Goal: Task Accomplishment & Management: Manage account settings

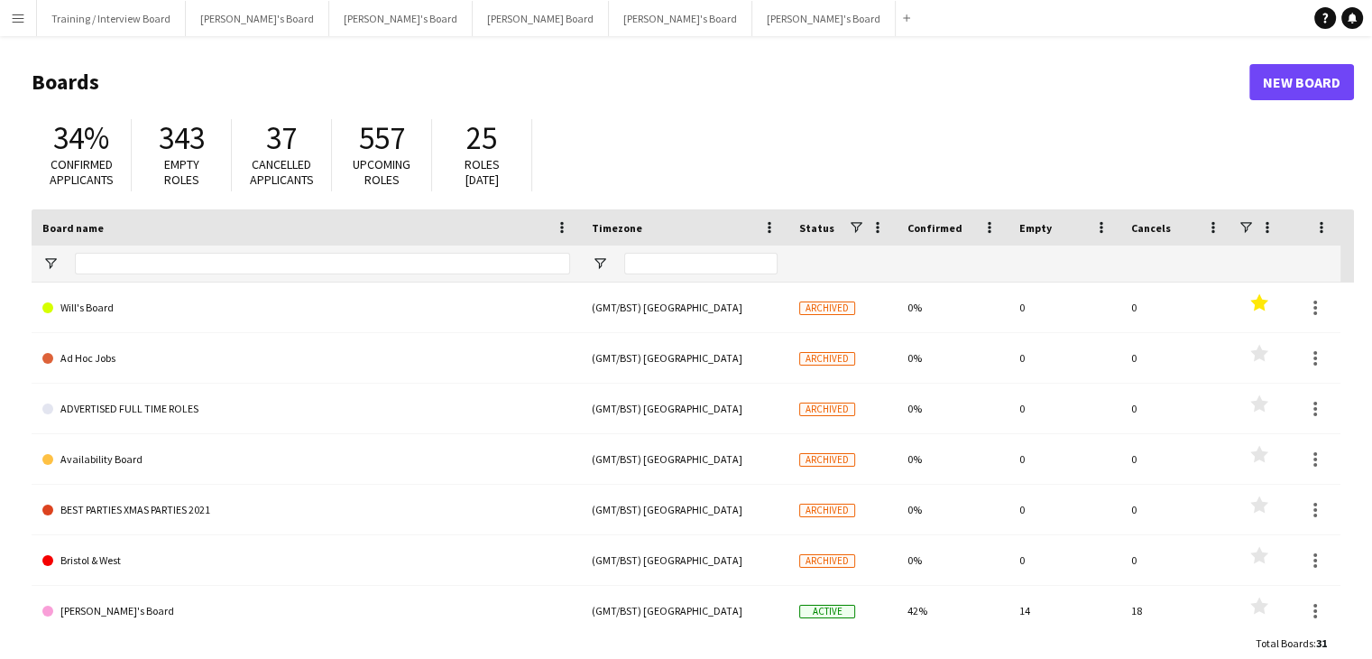
drag, startPoint x: 5, startPoint y: 18, endPoint x: 80, endPoint y: 85, distance: 100.3
click at [58, 26] on app-navbar "Menu Boards Boards Boards All jobs Status Workforce Workforce My Workforce Recr…" at bounding box center [686, 18] width 1372 height 36
click at [25, 12] on button "Menu" at bounding box center [18, 18] width 36 height 36
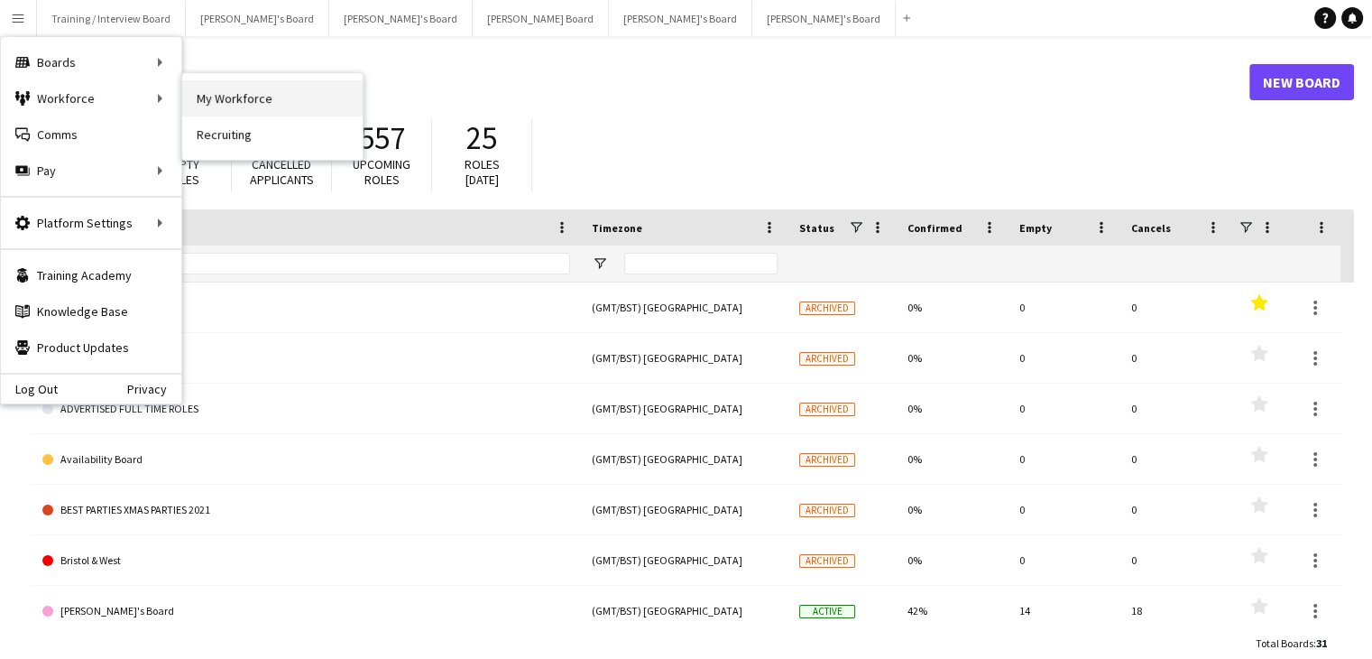
click at [218, 98] on link "My Workforce" at bounding box center [272, 98] width 180 height 36
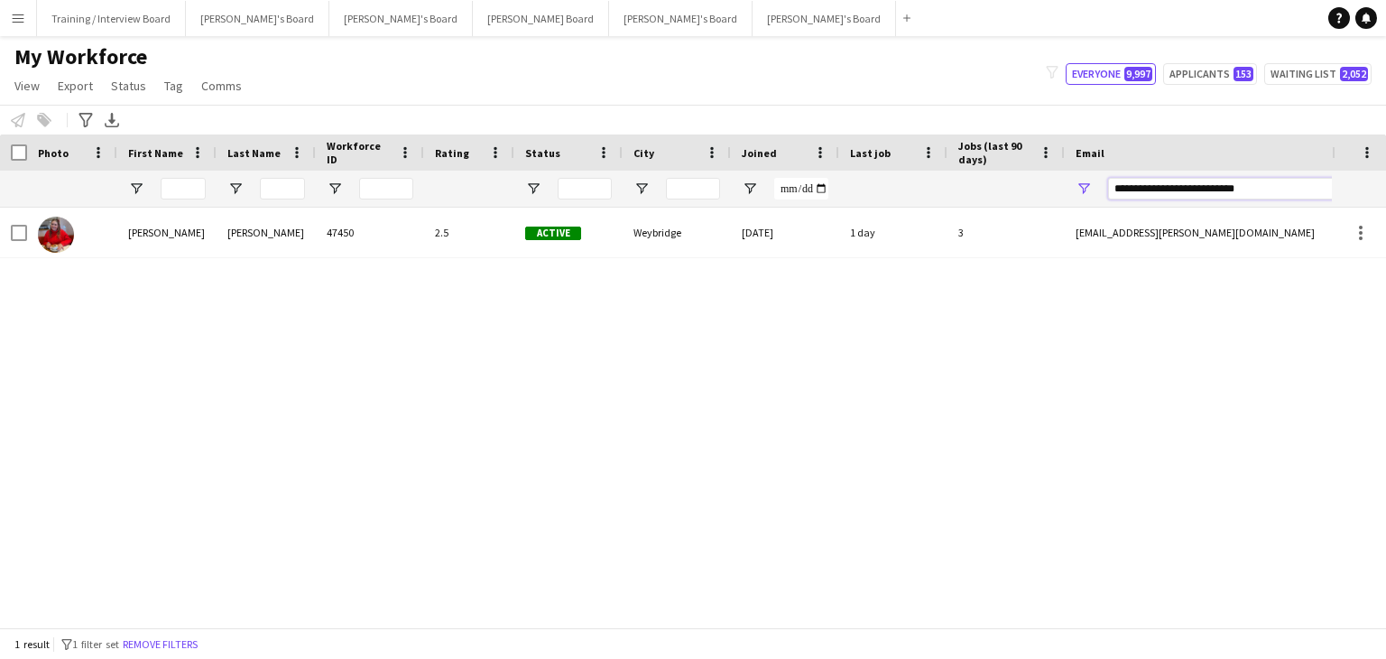
drag, startPoint x: 1249, startPoint y: 190, endPoint x: 1124, endPoint y: 188, distance: 124.5
click at [1075, 189] on div "**********" at bounding box center [1245, 189] width 361 height 36
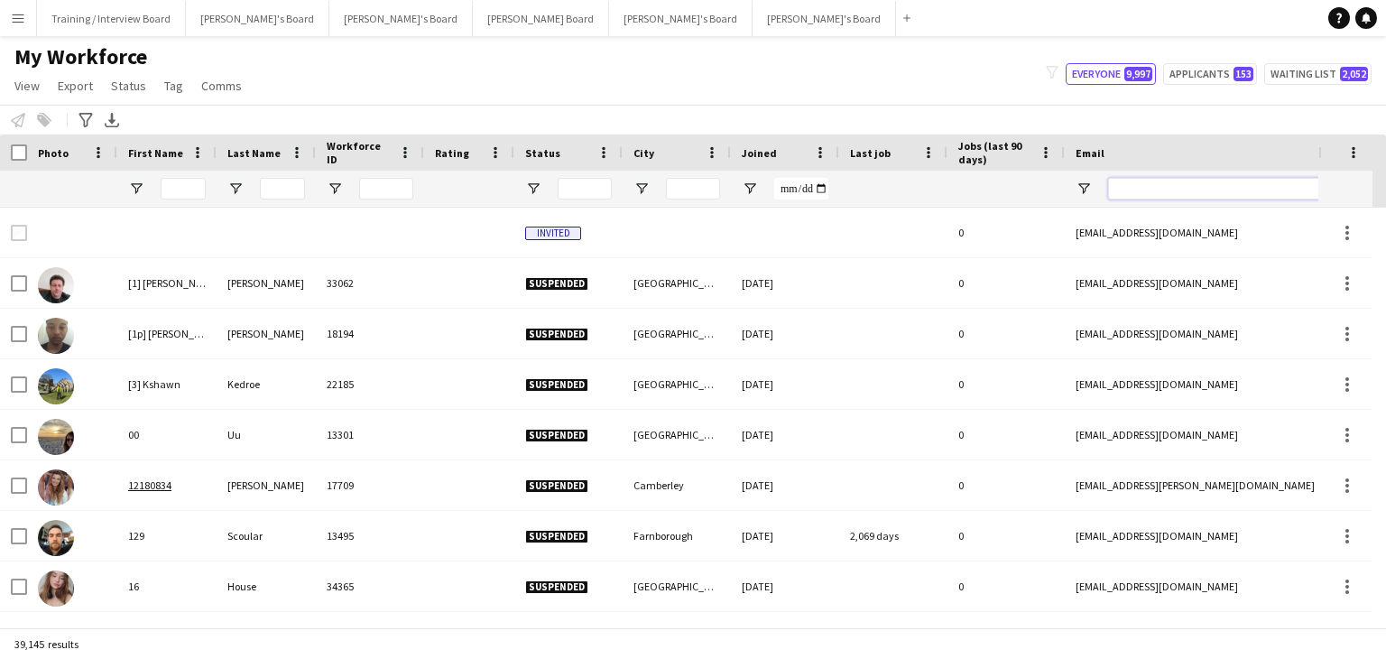
paste input "**********"
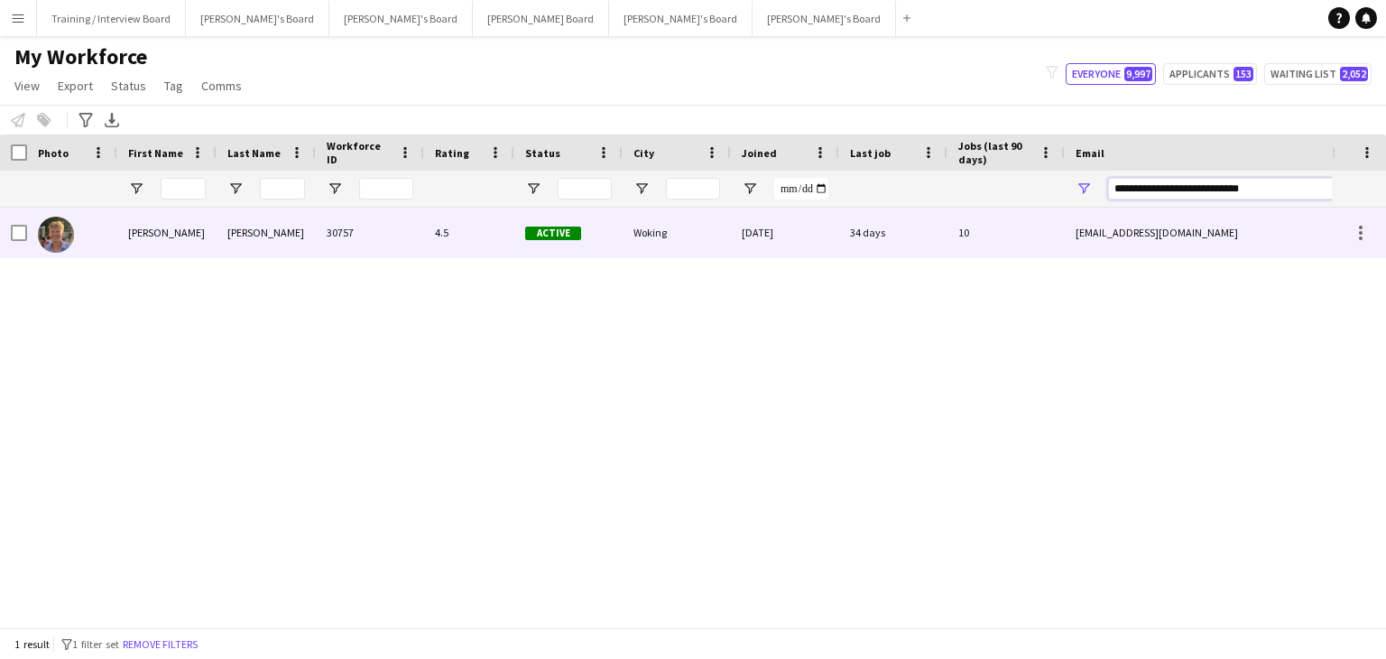
type input "**********"
click at [728, 242] on div "Woking" at bounding box center [677, 233] width 108 height 50
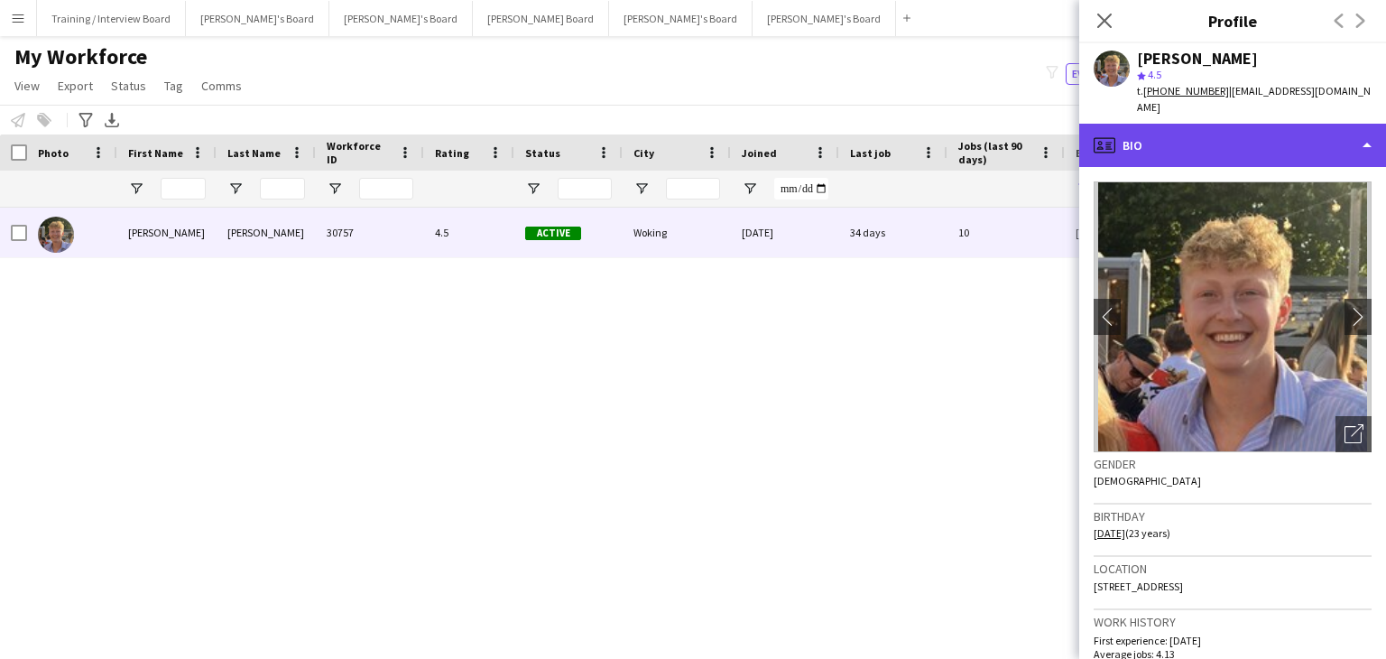
click at [1239, 124] on div "profile Bio" at bounding box center [1232, 145] width 307 height 43
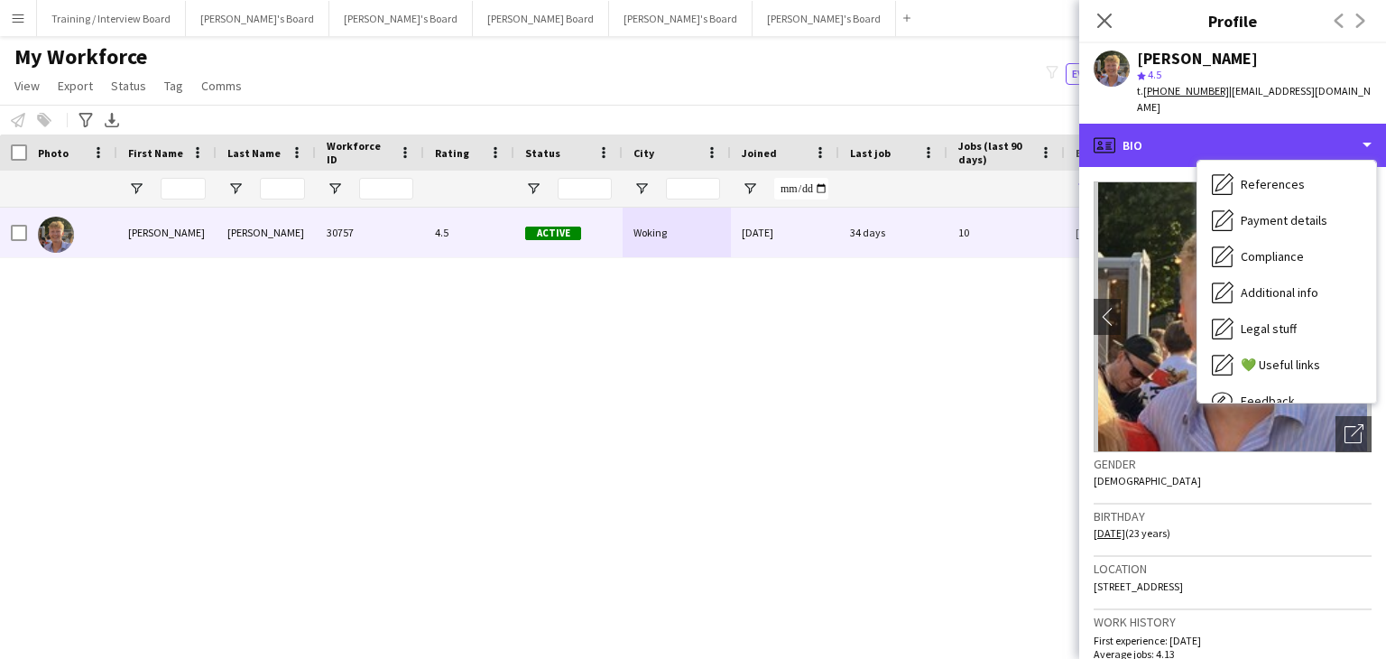
scroll to position [242, 0]
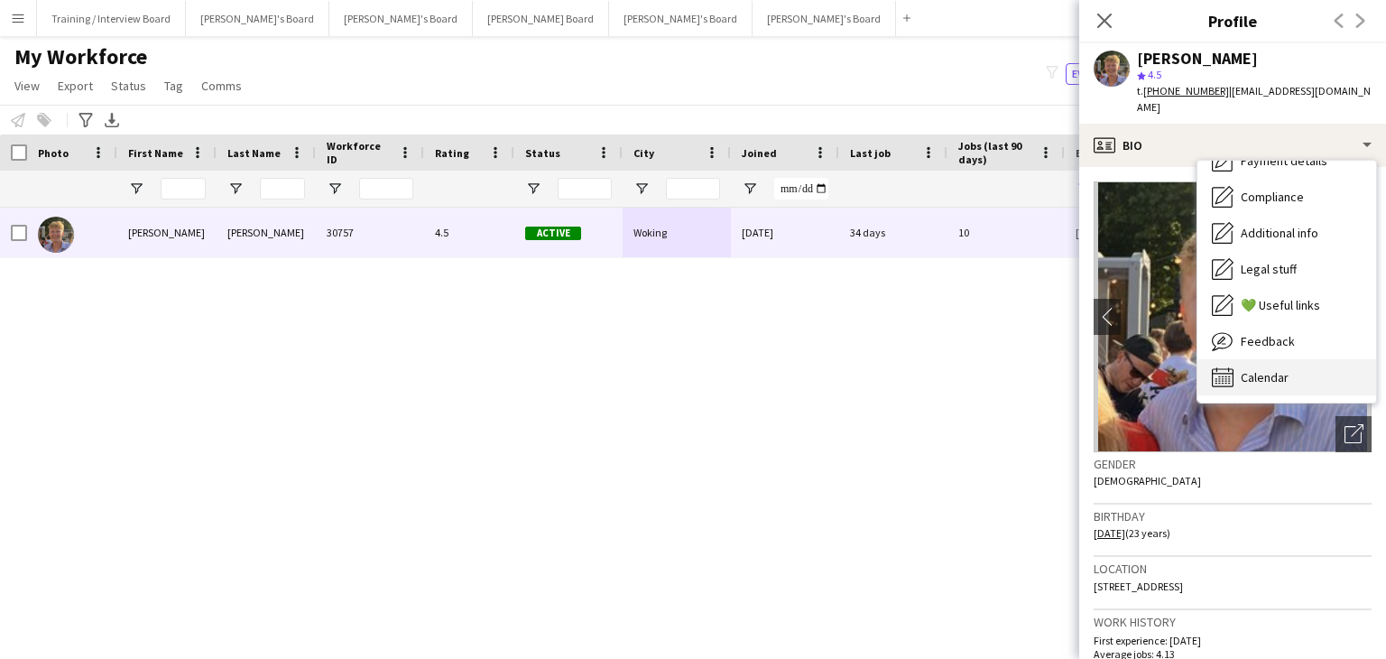
click at [1311, 360] on div "Calendar Calendar" at bounding box center [1286, 377] width 179 height 36
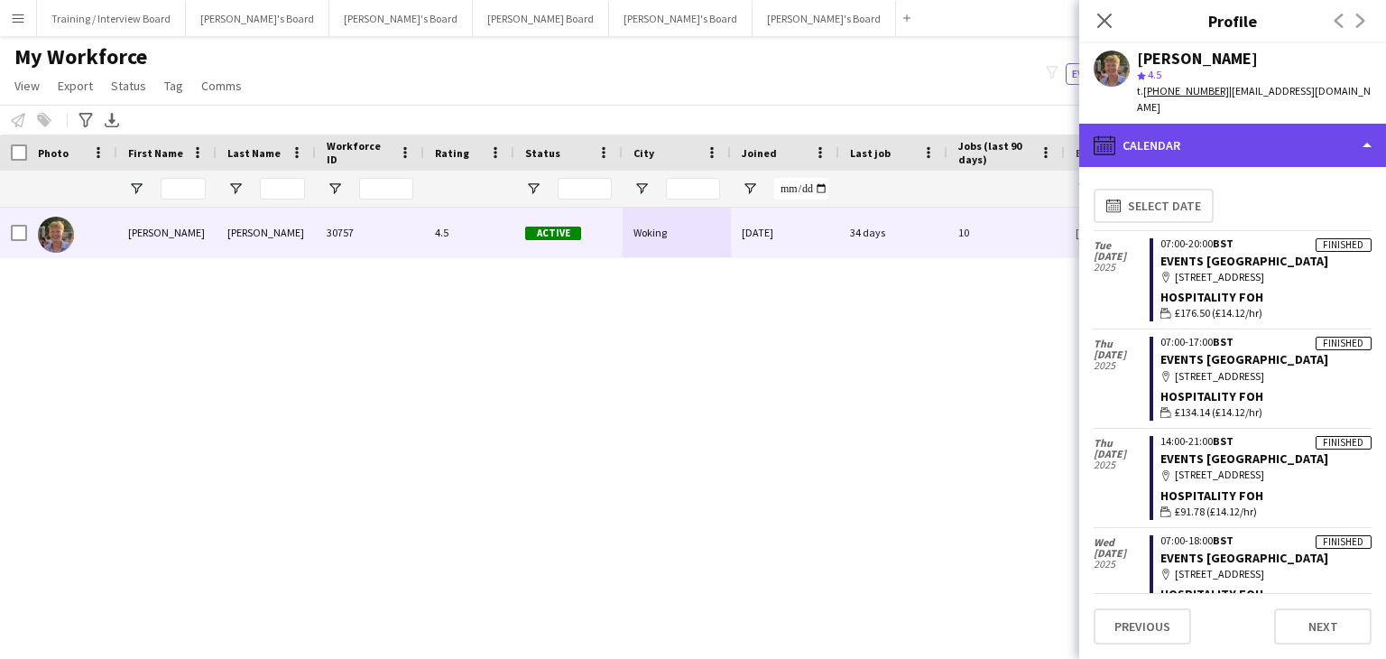
click at [1234, 139] on div "calendar-full Calendar" at bounding box center [1232, 145] width 307 height 43
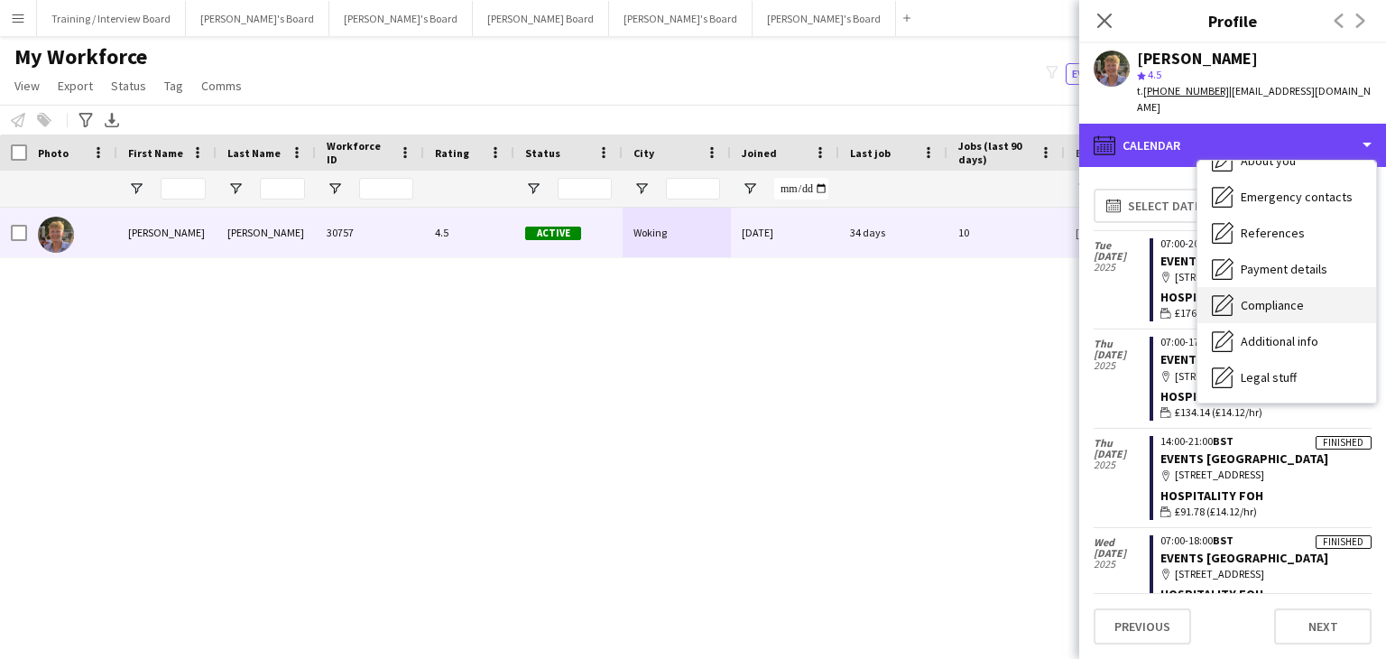
scroll to position [0, 0]
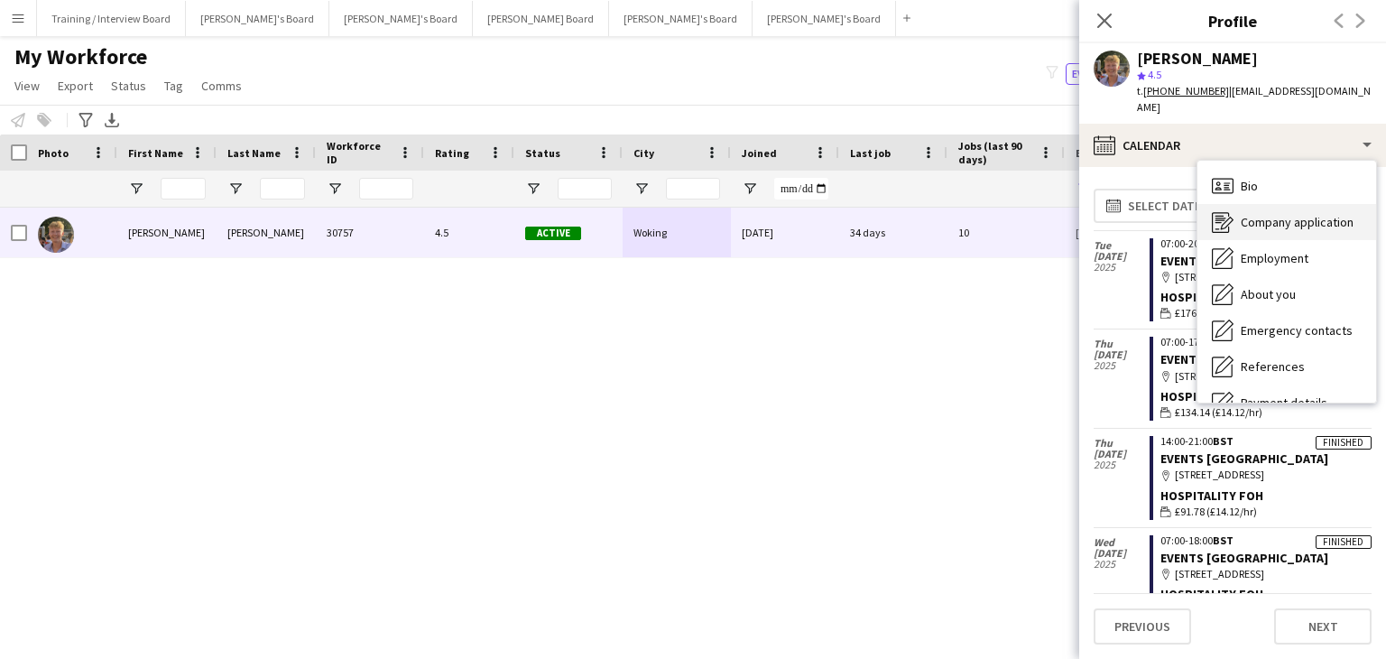
click at [1278, 214] on span "Company application" at bounding box center [1297, 222] width 113 height 16
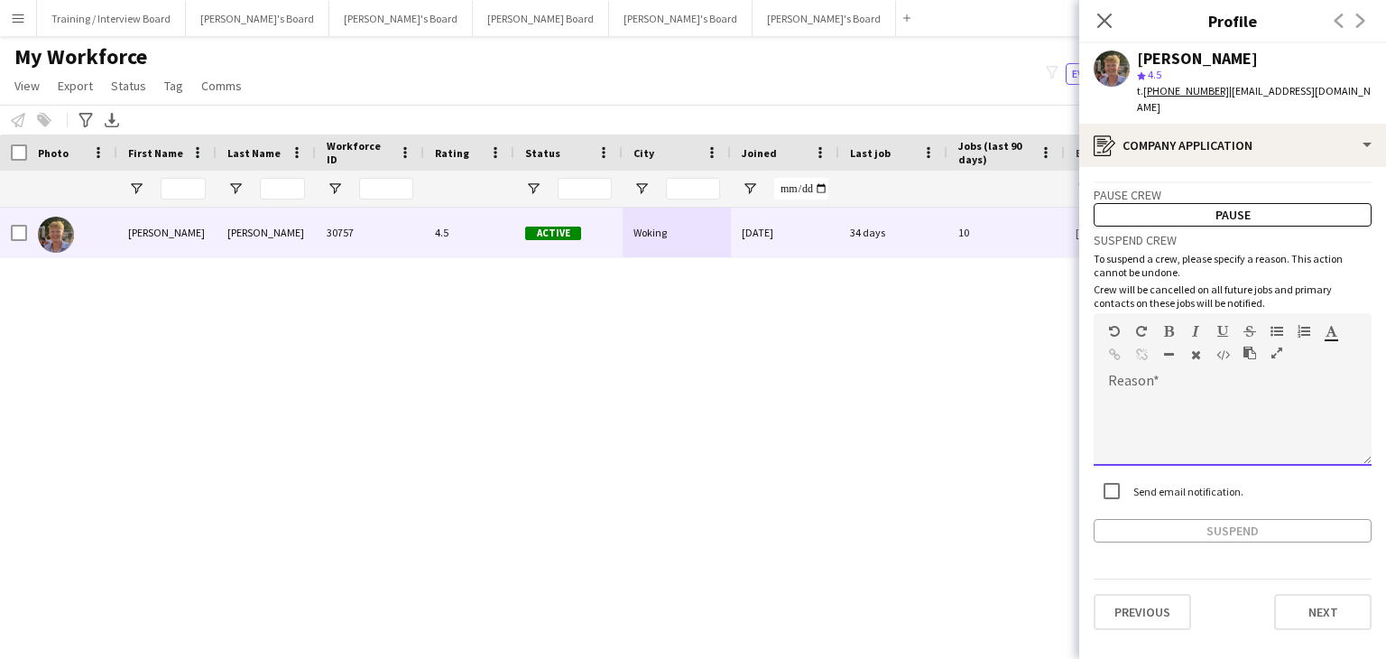
click at [1130, 381] on div at bounding box center [1233, 423] width 278 height 85
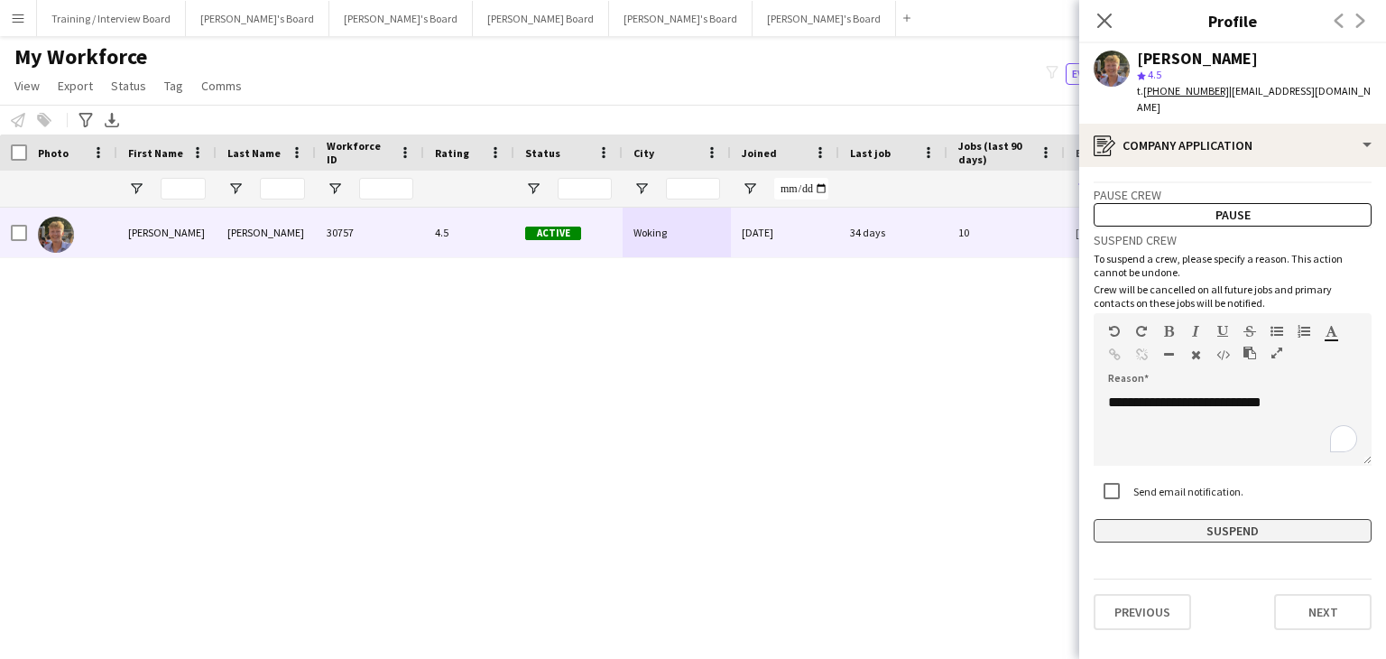
click at [1173, 519] on button "Suspend" at bounding box center [1233, 530] width 278 height 23
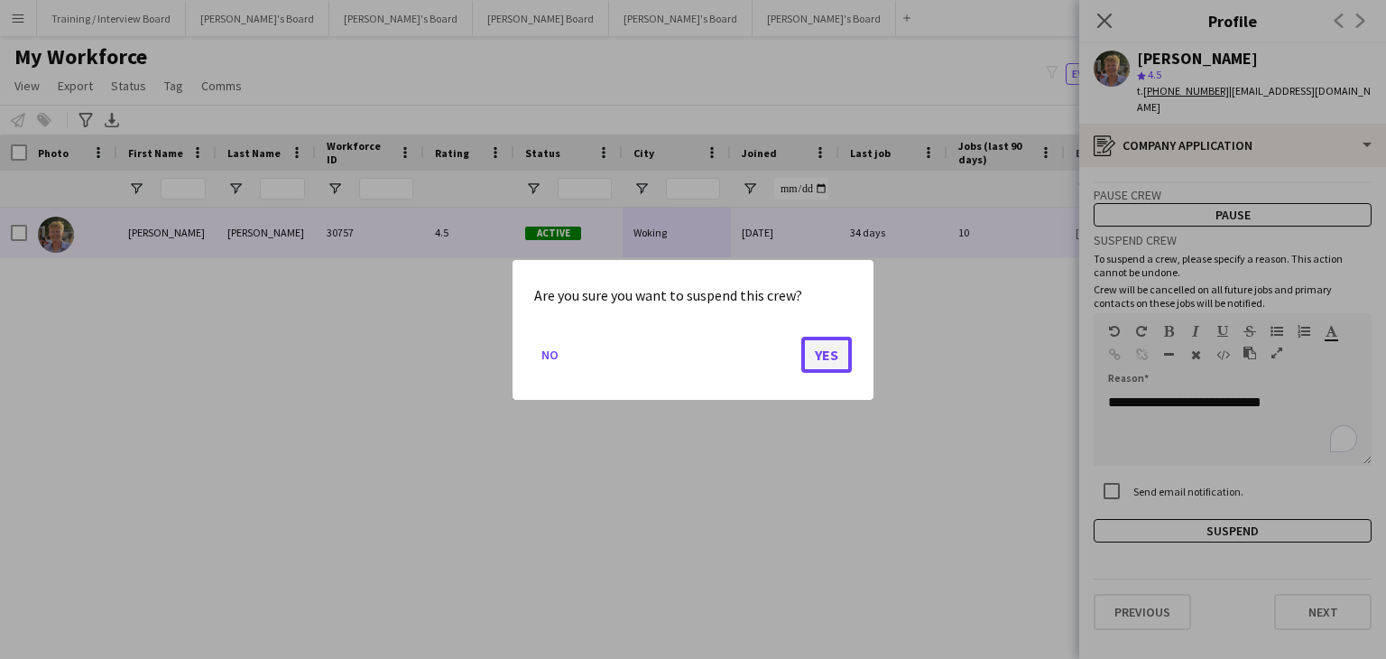
click at [831, 350] on button "Yes" at bounding box center [826, 354] width 51 height 36
